Goal: Check status: Check status

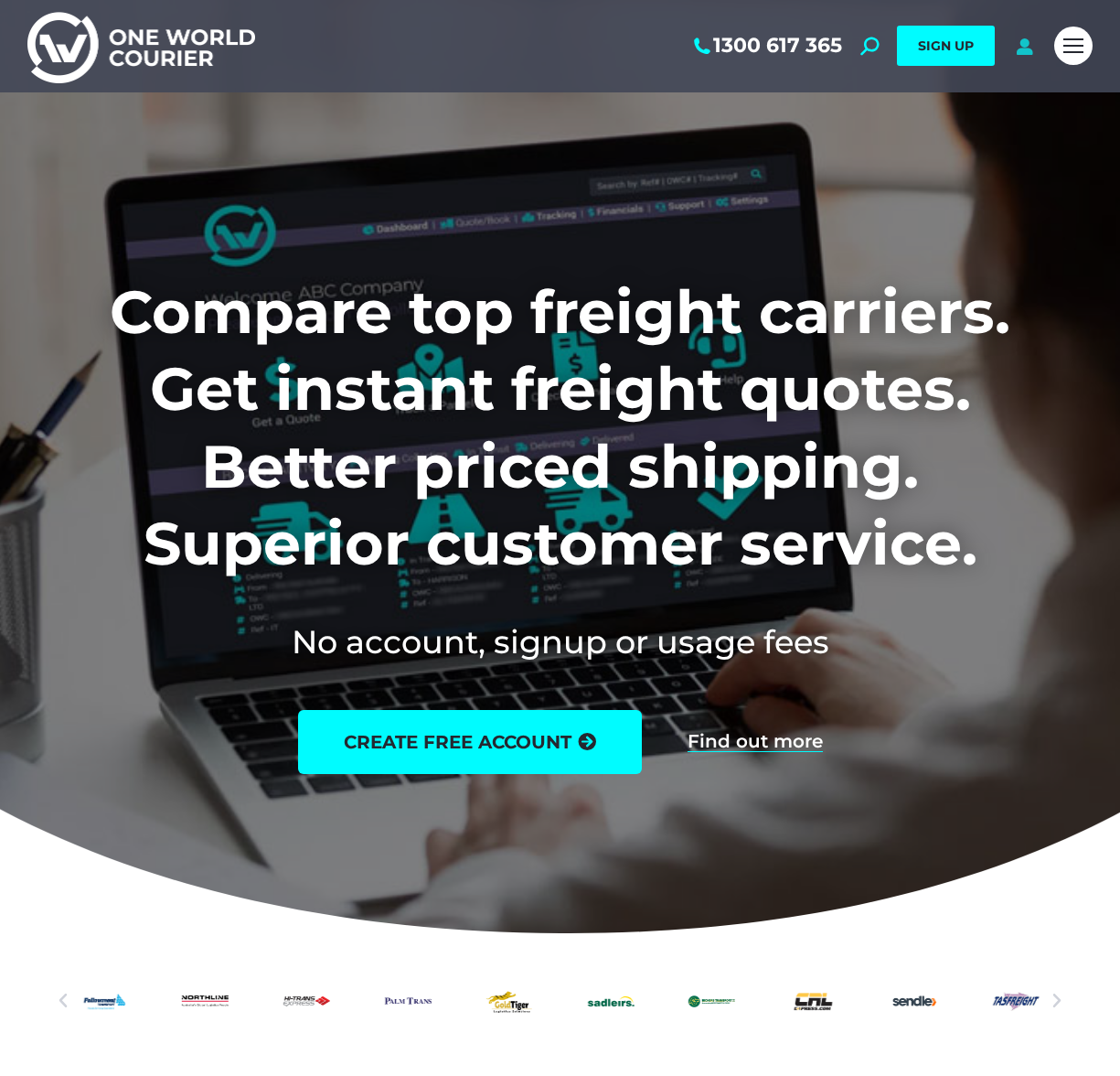
click at [1016, 48] on icon at bounding box center [1025, 45] width 23 height 18
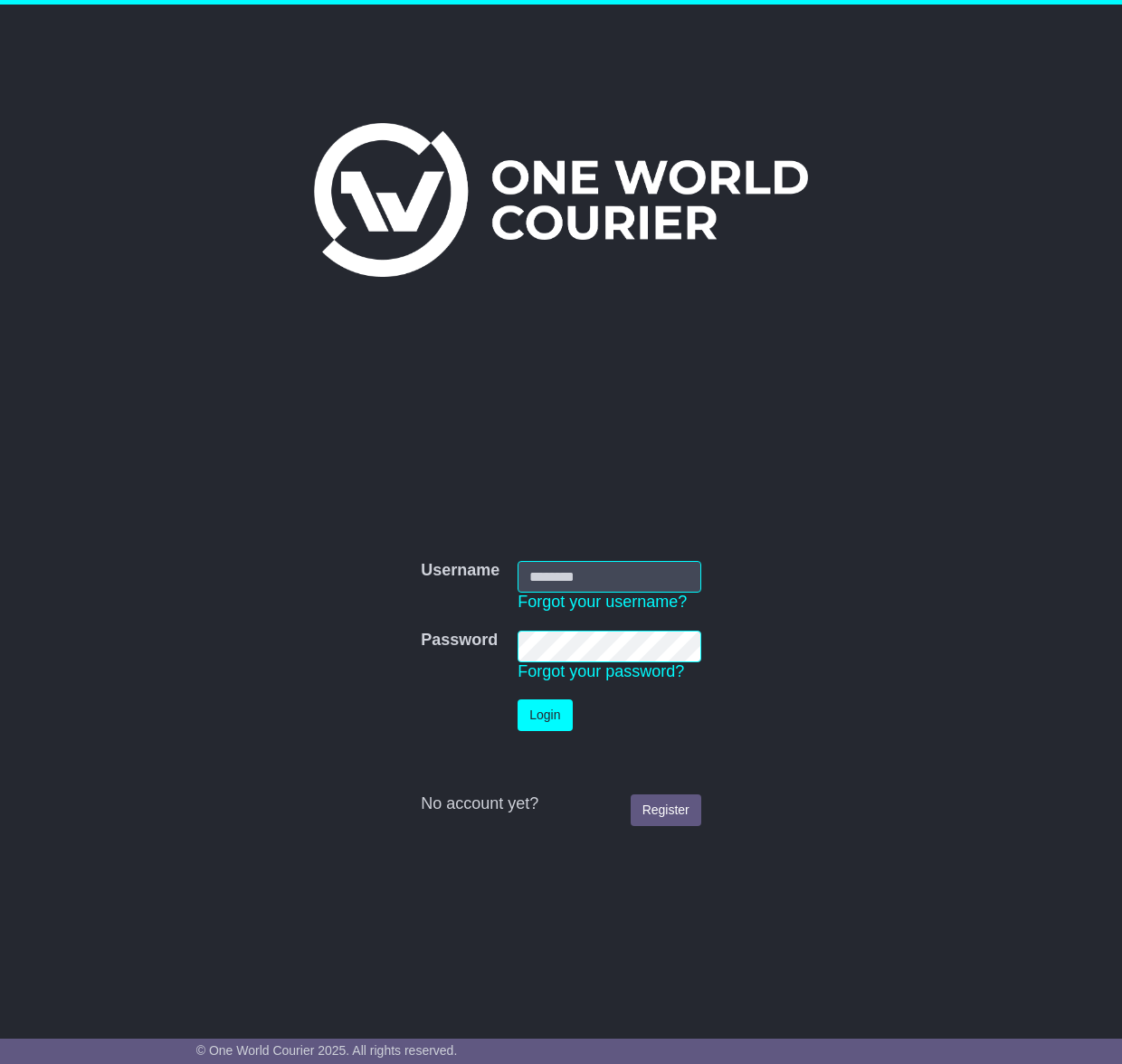
type input "**********"
click at [535, 723] on button "Login" at bounding box center [544, 714] width 54 height 31
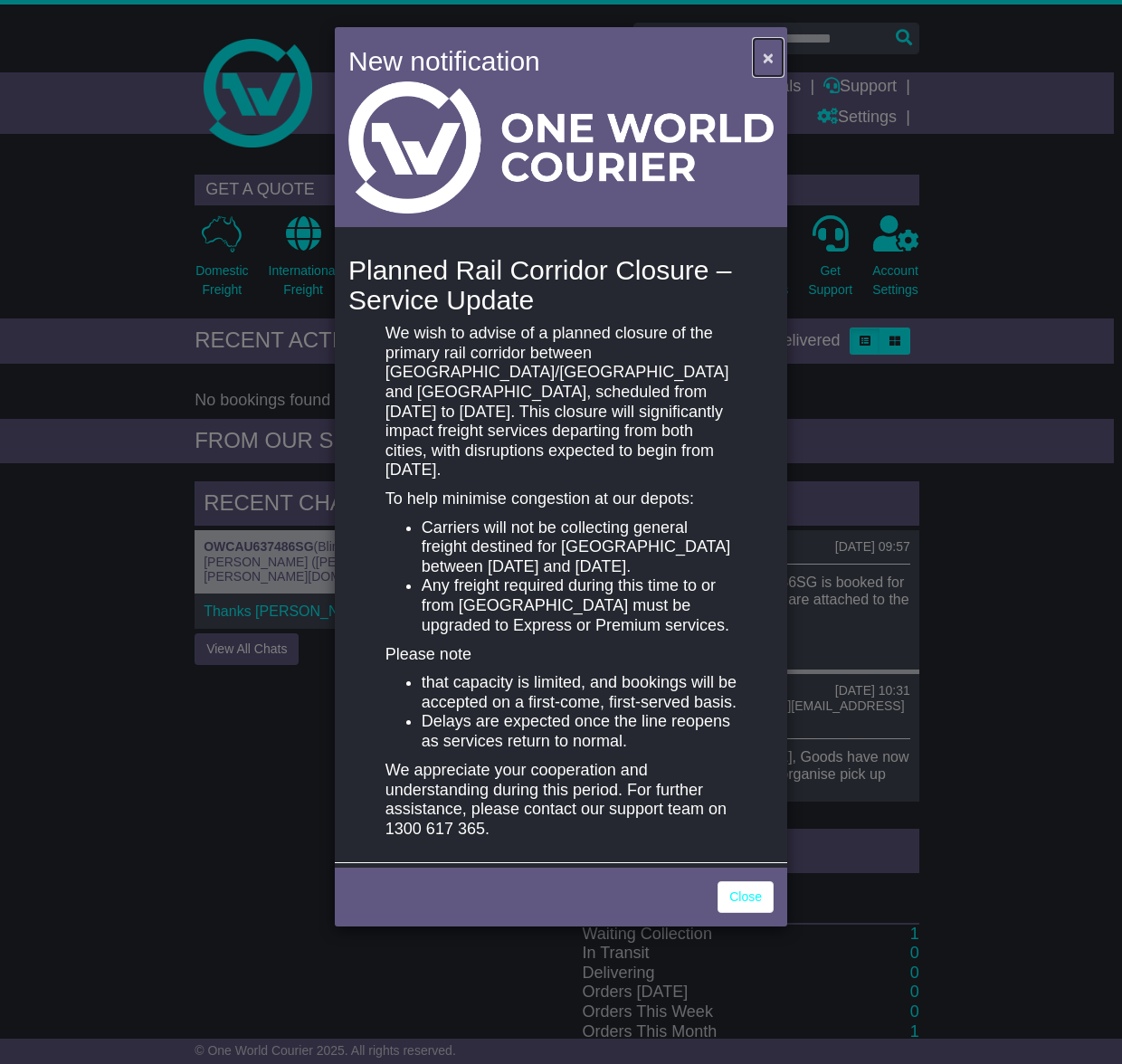
click at [771, 64] on span "×" at bounding box center [768, 58] width 10 height 21
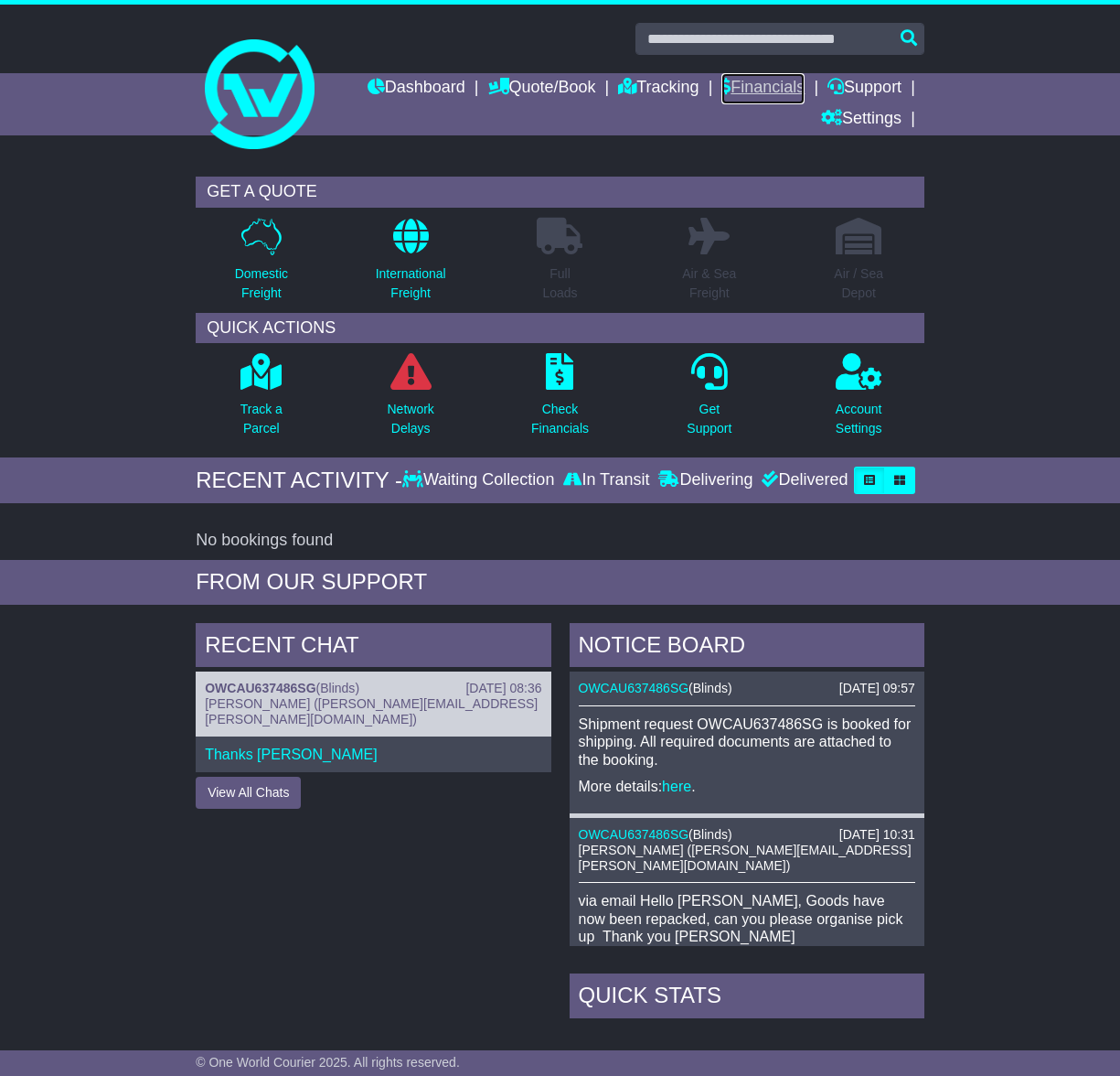
click at [740, 89] on link "Financials" at bounding box center [763, 88] width 84 height 31
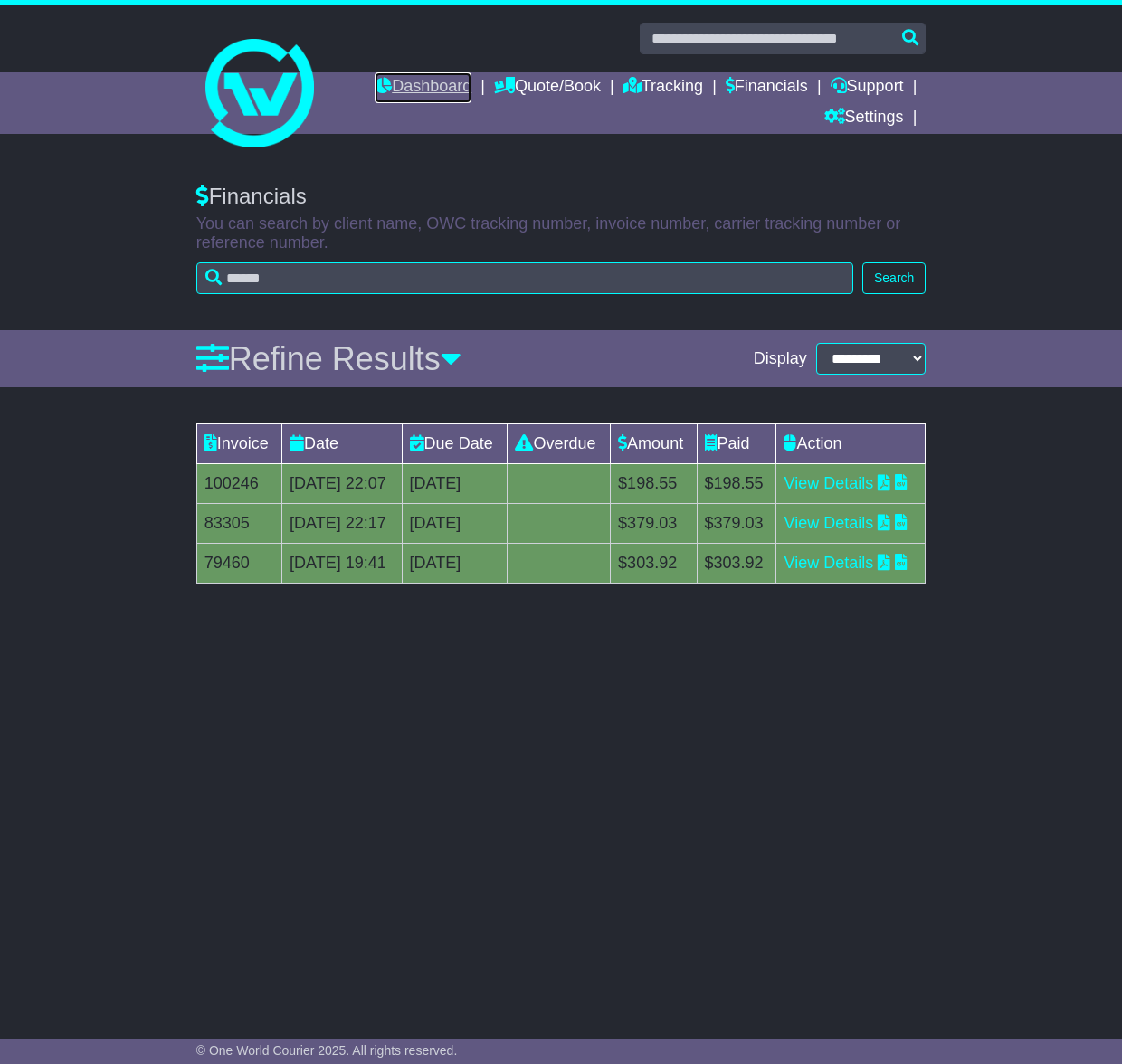
click at [421, 88] on link "Dashboard" at bounding box center [423, 87] width 97 height 30
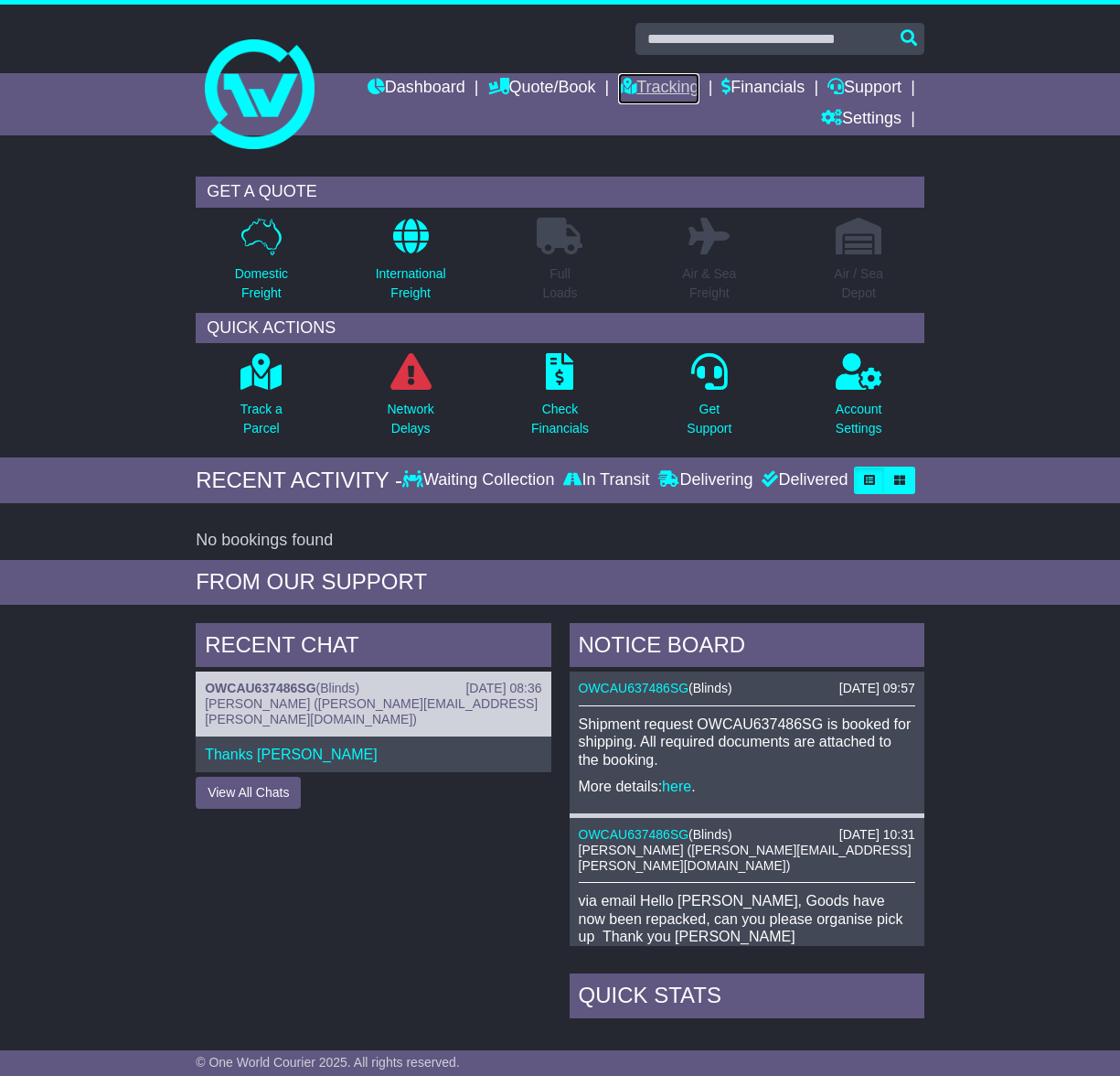
click at [641, 91] on link "Tracking" at bounding box center [659, 88] width 81 height 31
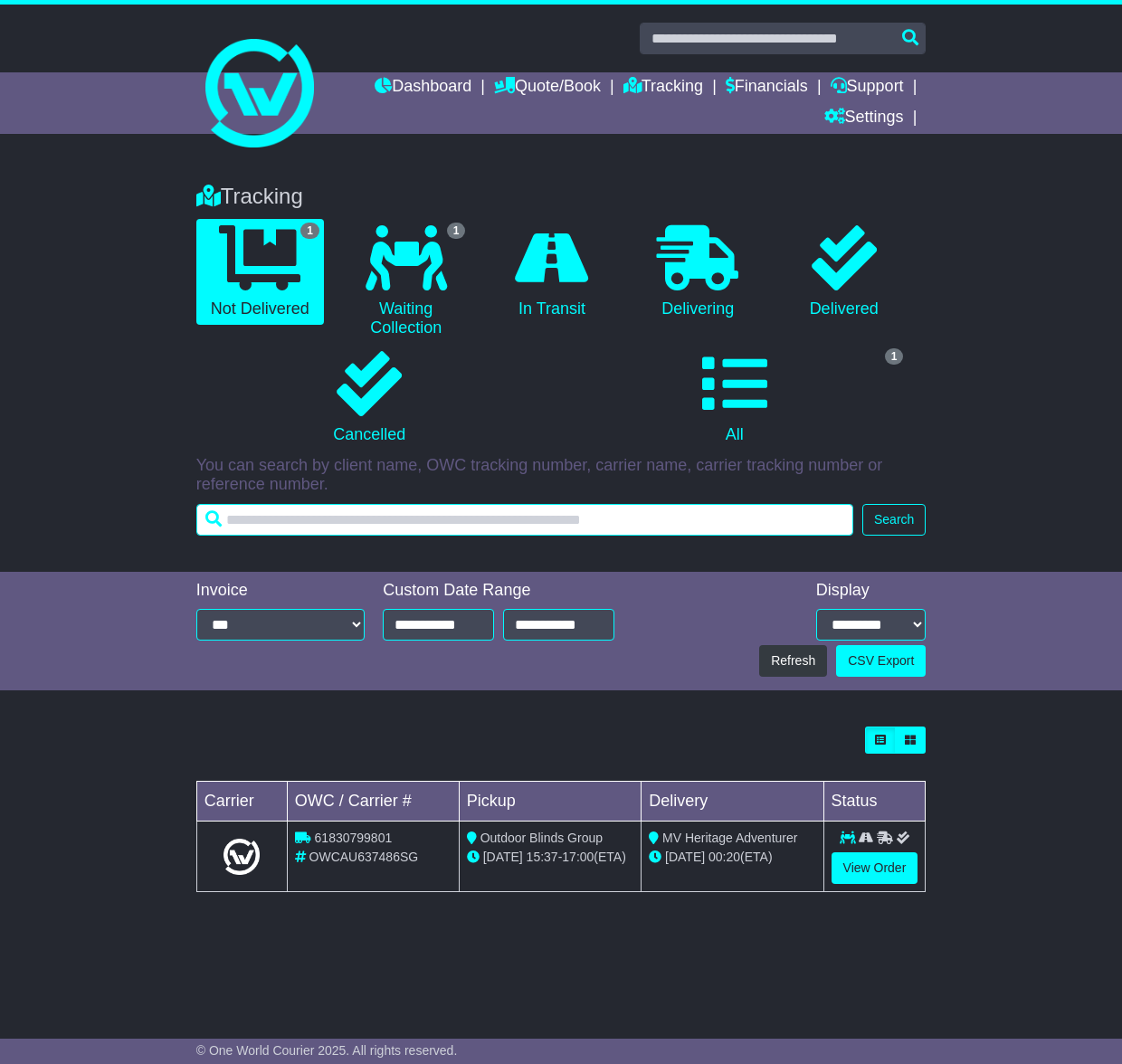
click at [637, 523] on input "text" at bounding box center [524, 519] width 656 height 31
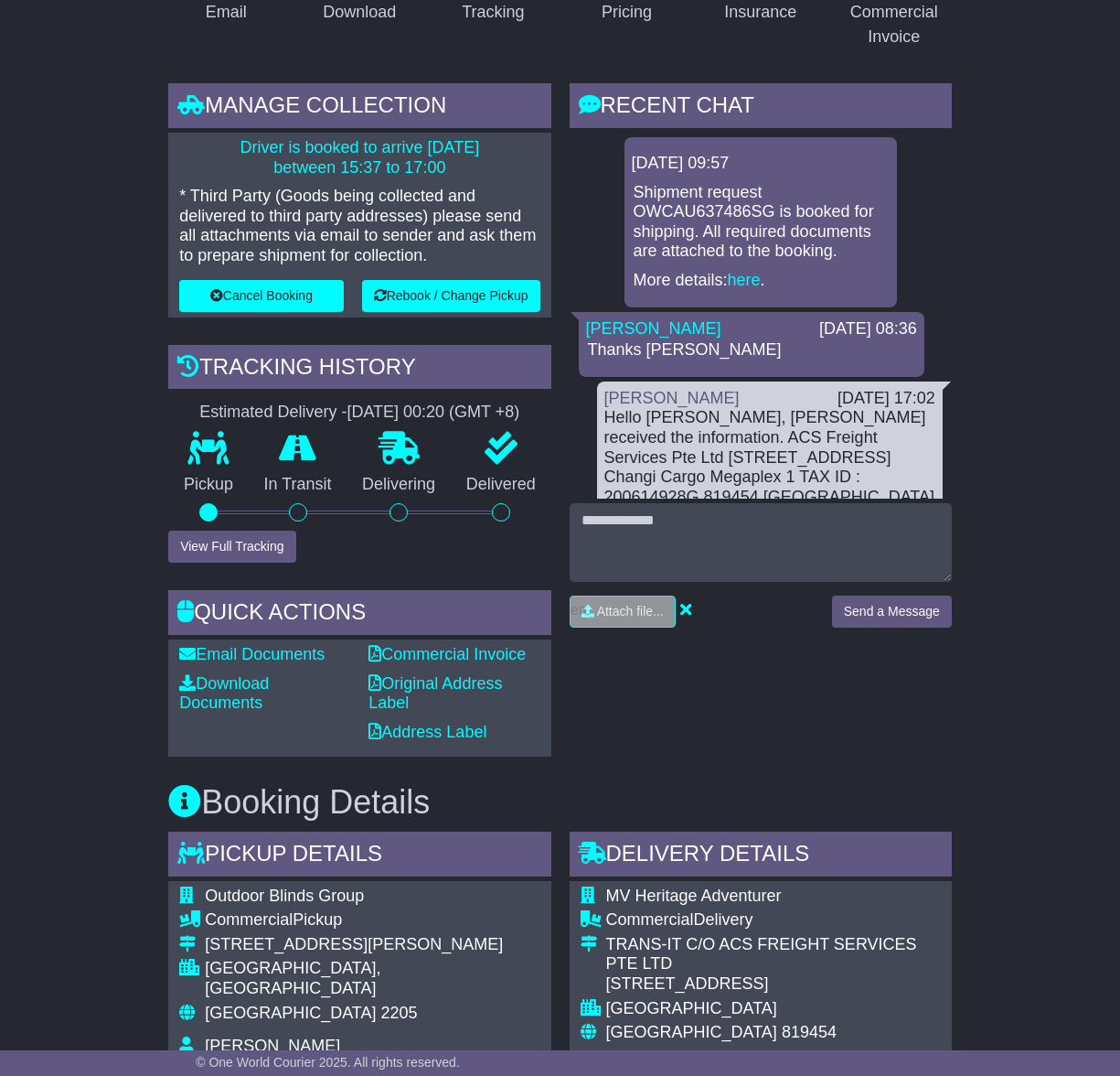
scroll to position [353, 0]
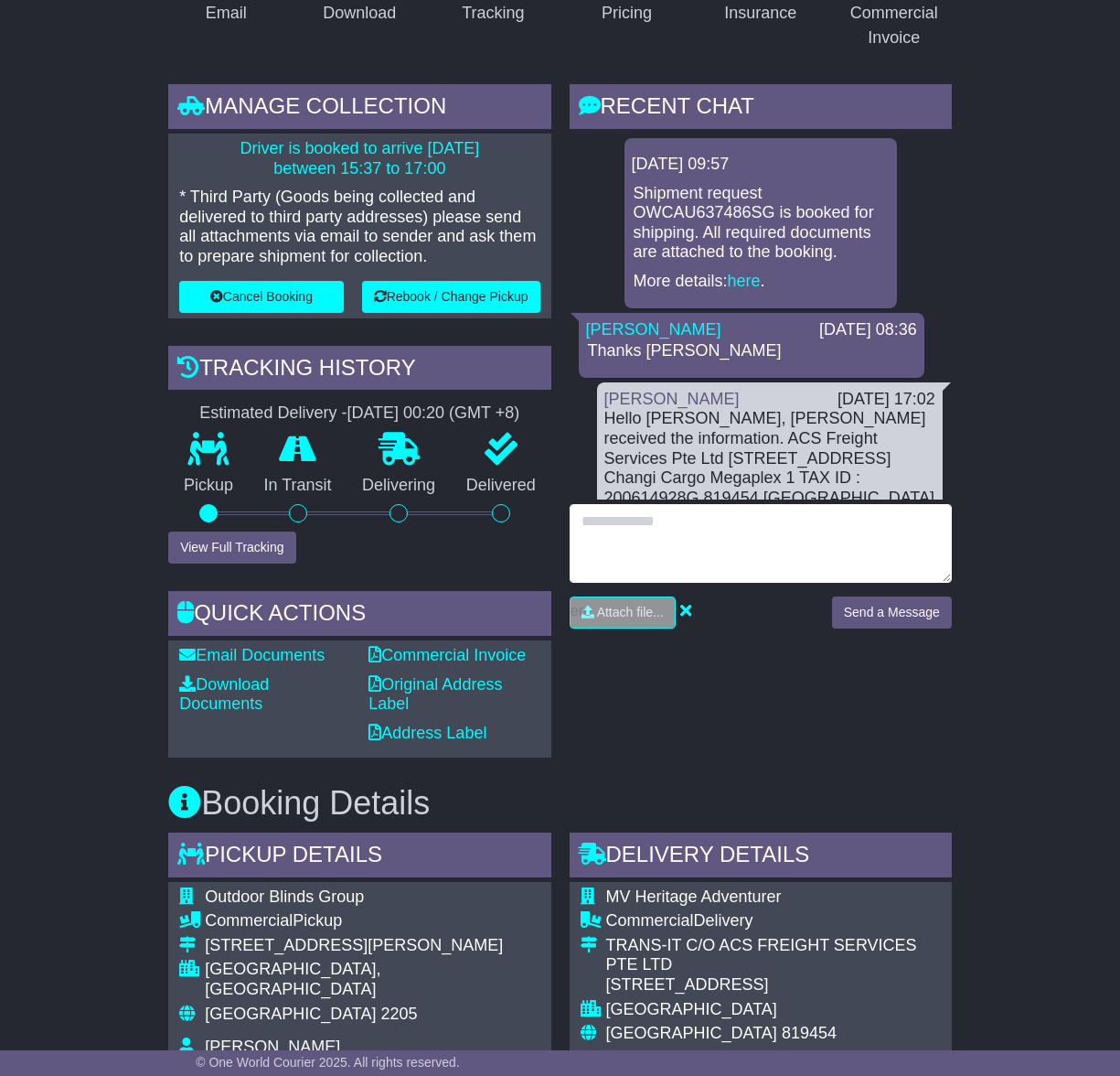
click at [602, 531] on textarea at bounding box center [761, 544] width 382 height 79
type textarea "**********"
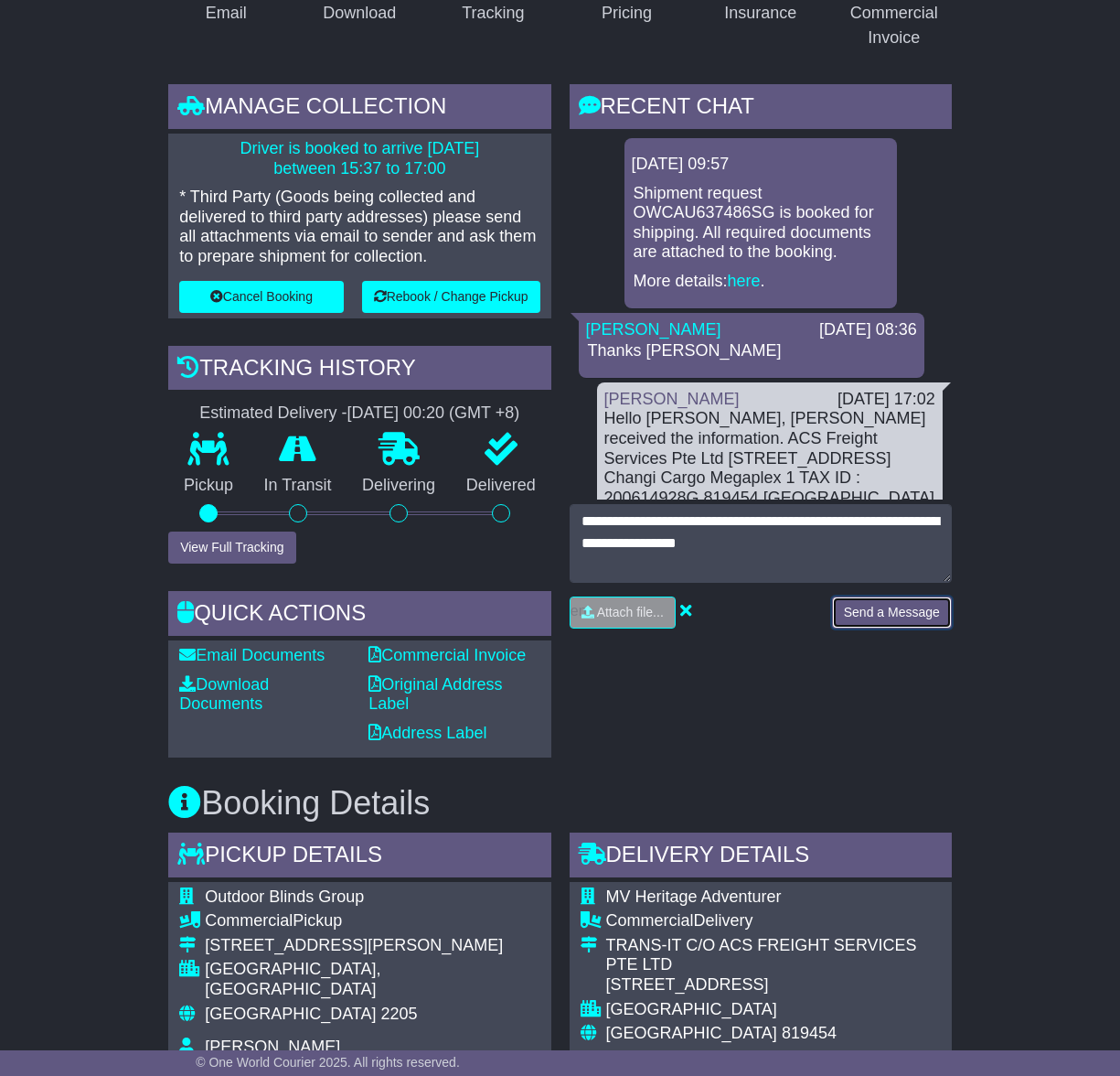
click at [883, 618] on button "Send a Message" at bounding box center [891, 612] width 120 height 32
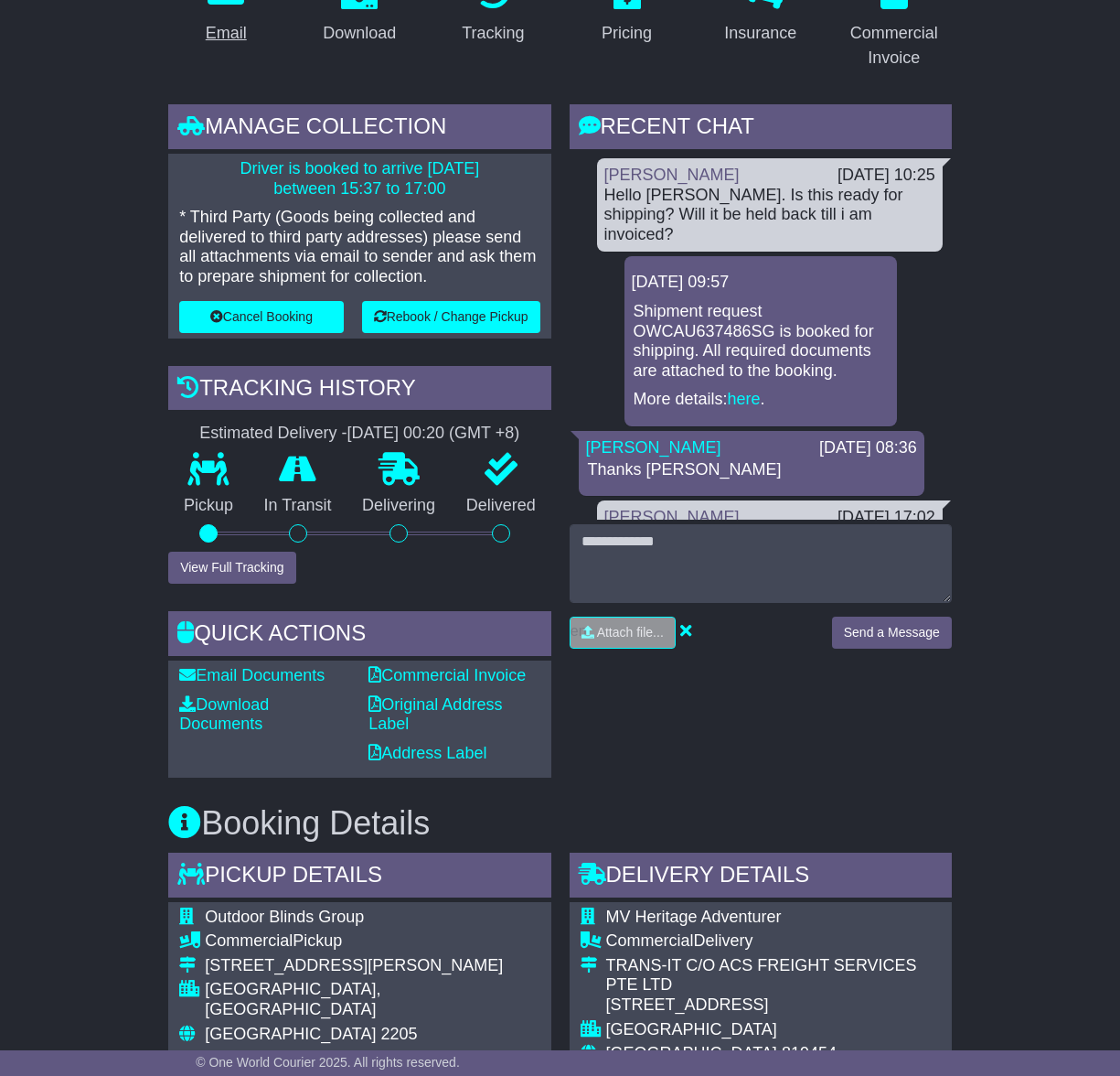
scroll to position [331, 0]
